Goal: Information Seeking & Learning: Learn about a topic

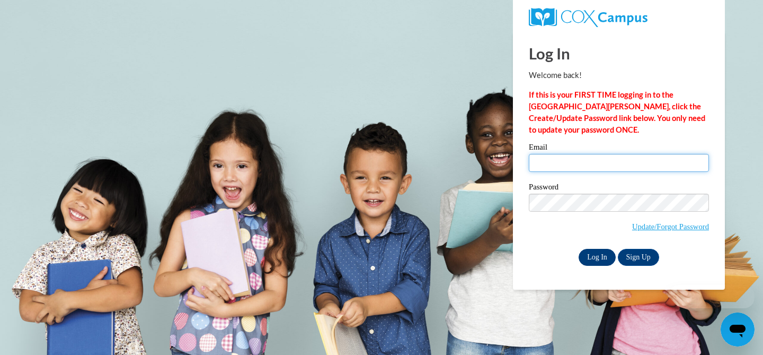
type input "tpapotto@westfordk12.us"
click at [589, 254] on input "Log In" at bounding box center [597, 257] width 37 height 17
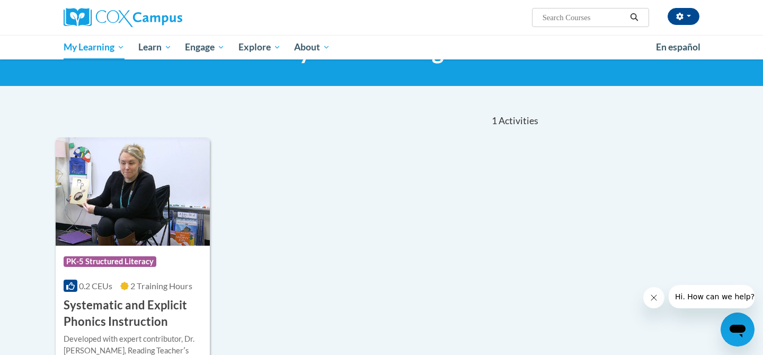
scroll to position [58, 0]
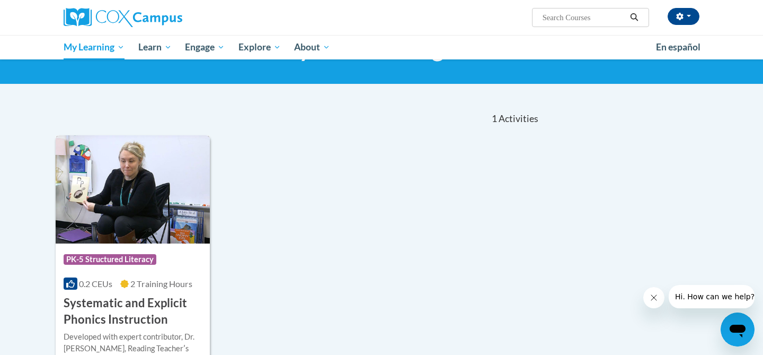
click at [122, 208] on img at bounding box center [133, 189] width 154 height 108
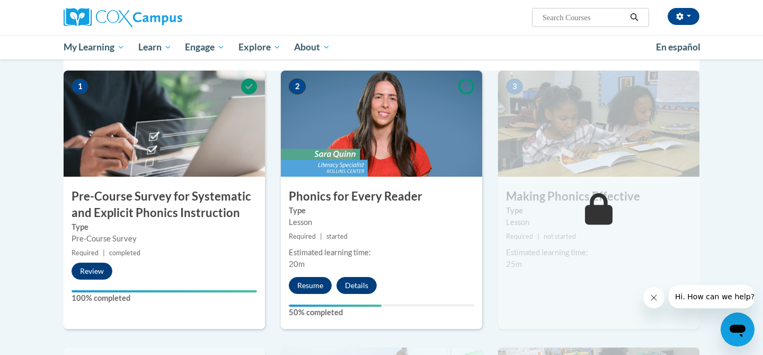
scroll to position [241, 0]
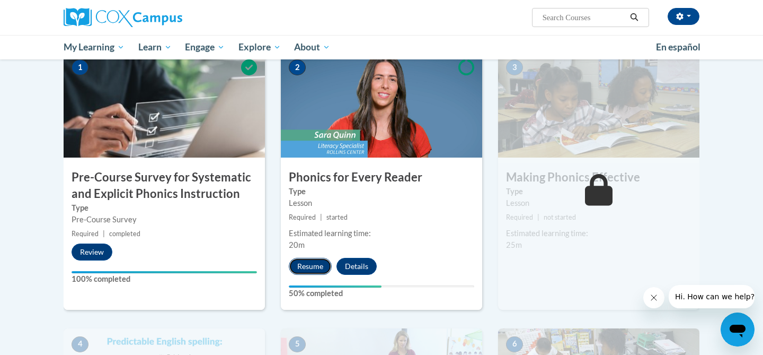
click at [307, 267] on button "Resume" at bounding box center [310, 266] width 43 height 17
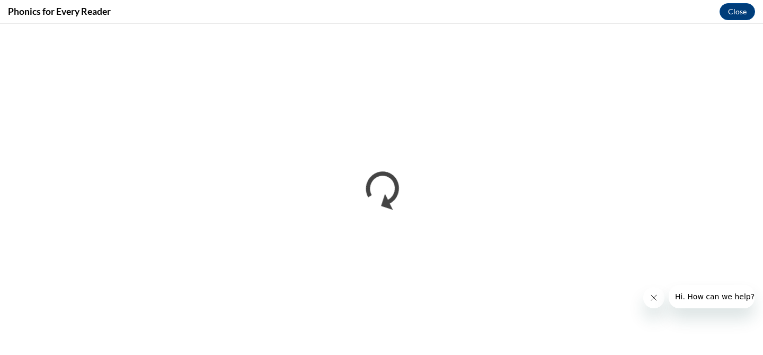
scroll to position [0, 0]
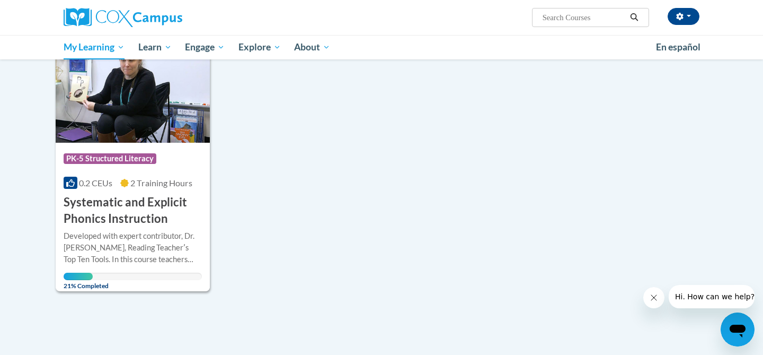
scroll to position [164, 0]
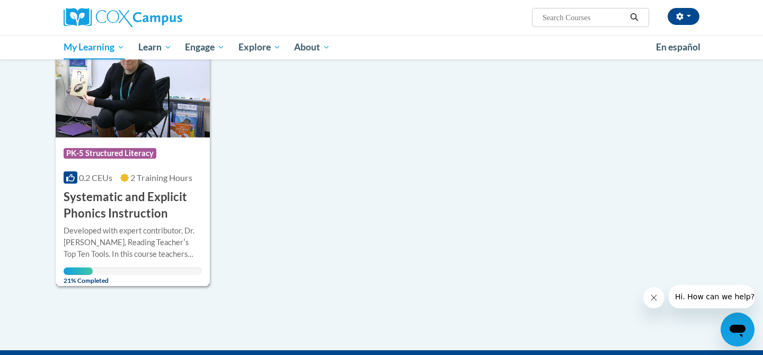
click at [138, 196] on h3 "Systematic and Explicit Phonics Instruction" at bounding box center [133, 205] width 138 height 33
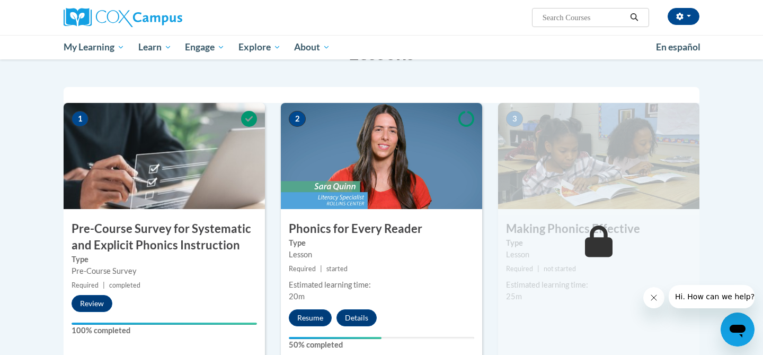
scroll to position [192, 0]
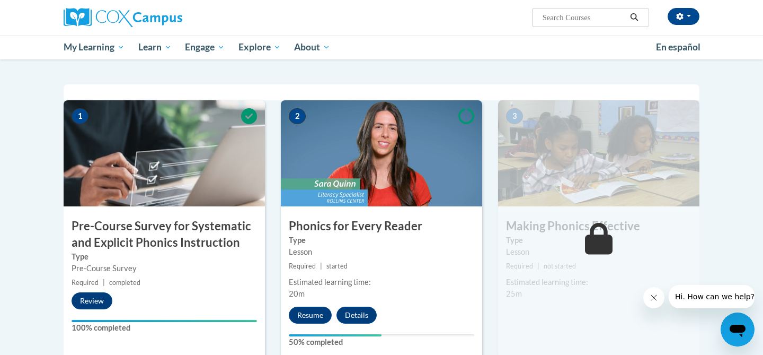
click at [336, 234] on label "Type" at bounding box center [382, 240] width 186 height 12
click at [321, 322] on button "Resume" at bounding box center [310, 314] width 43 height 17
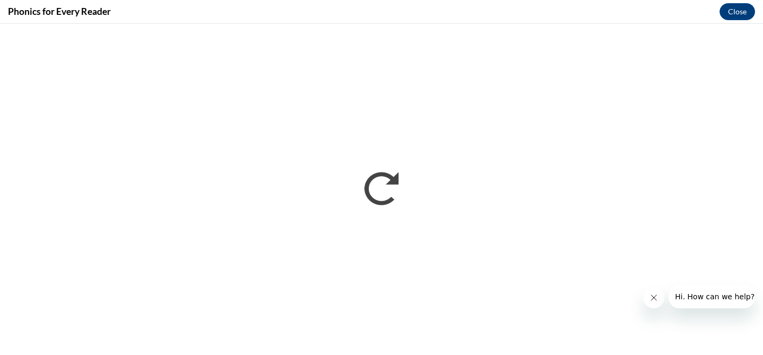
scroll to position [0, 0]
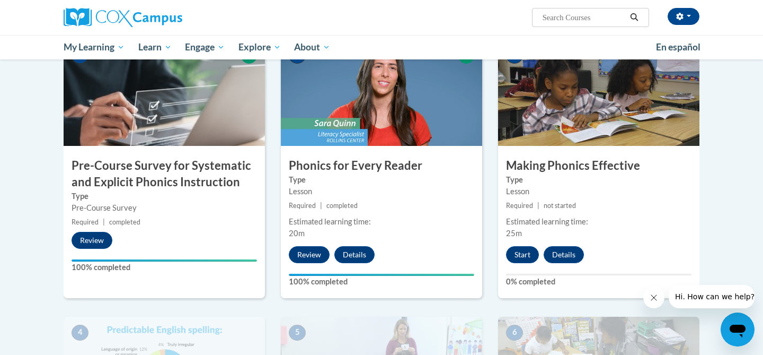
scroll to position [261, 0]
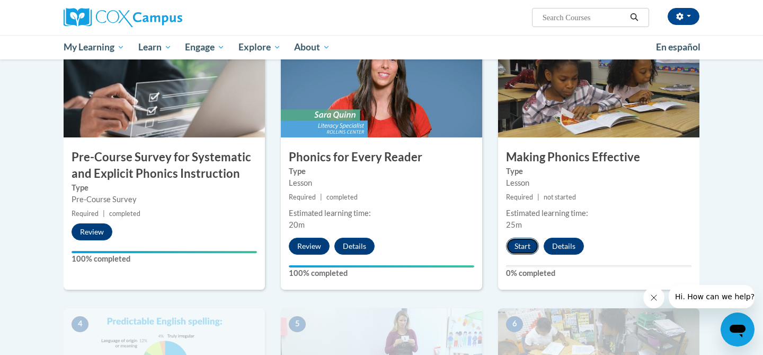
click at [518, 248] on button "Start" at bounding box center [522, 246] width 33 height 17
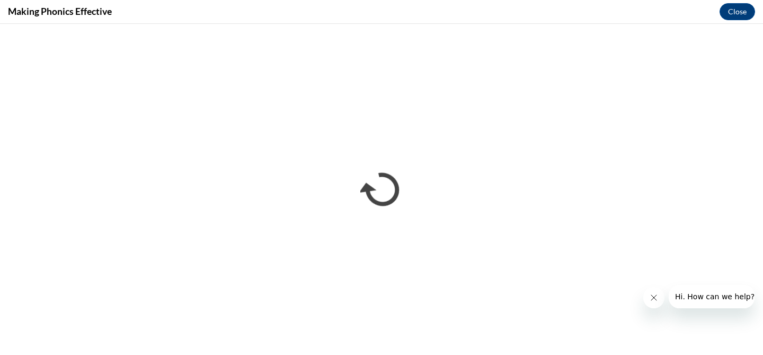
scroll to position [0, 0]
click at [655, 299] on icon "Close message from company" at bounding box center [654, 297] width 8 height 8
